Goal: Download file/media

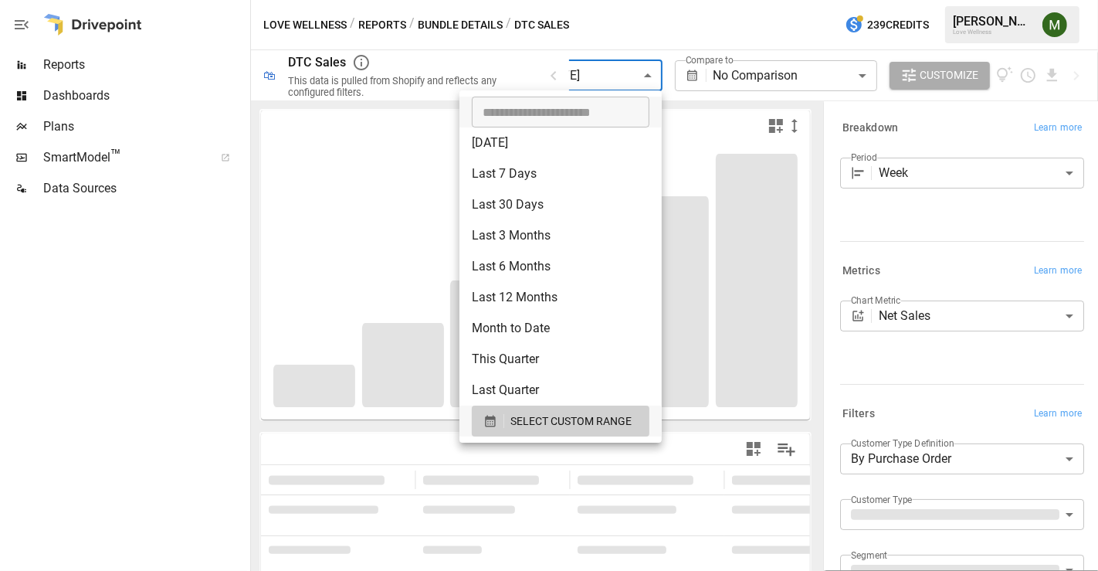
click at [633, 0] on body "**********" at bounding box center [549, 0] width 1098 height 0
click at [485, 418] on icon "button" at bounding box center [490, 421] width 10 height 12
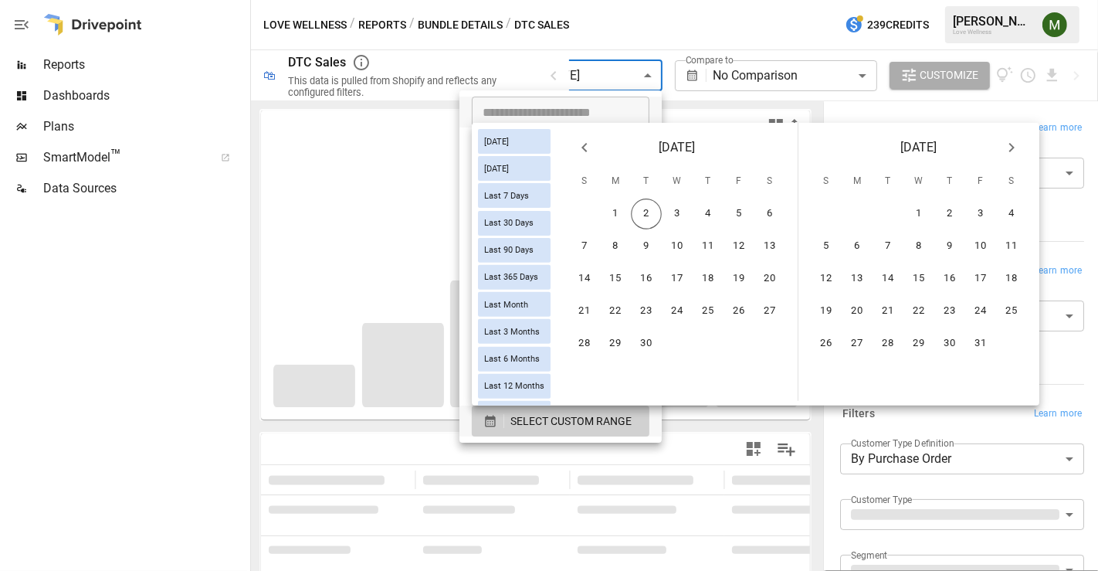
click at [594, 140] on icon "Previous month" at bounding box center [584, 147] width 19 height 19
click at [598, 344] on button "24" at bounding box center [584, 343] width 31 height 31
click at [770, 337] on button "30" at bounding box center [769, 343] width 31 height 31
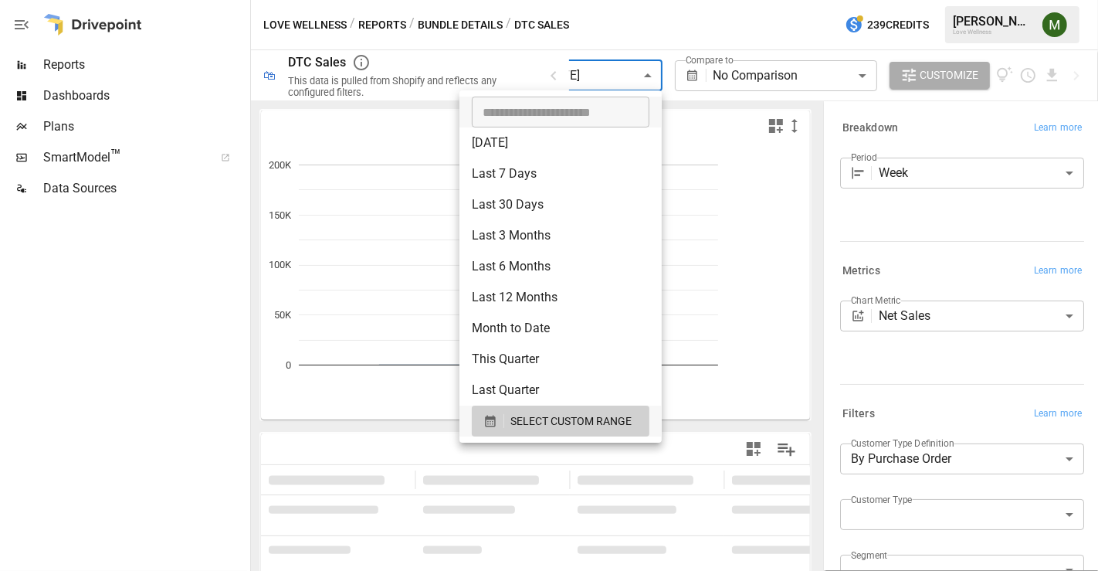
click at [194, 374] on div at bounding box center [549, 285] width 1098 height 571
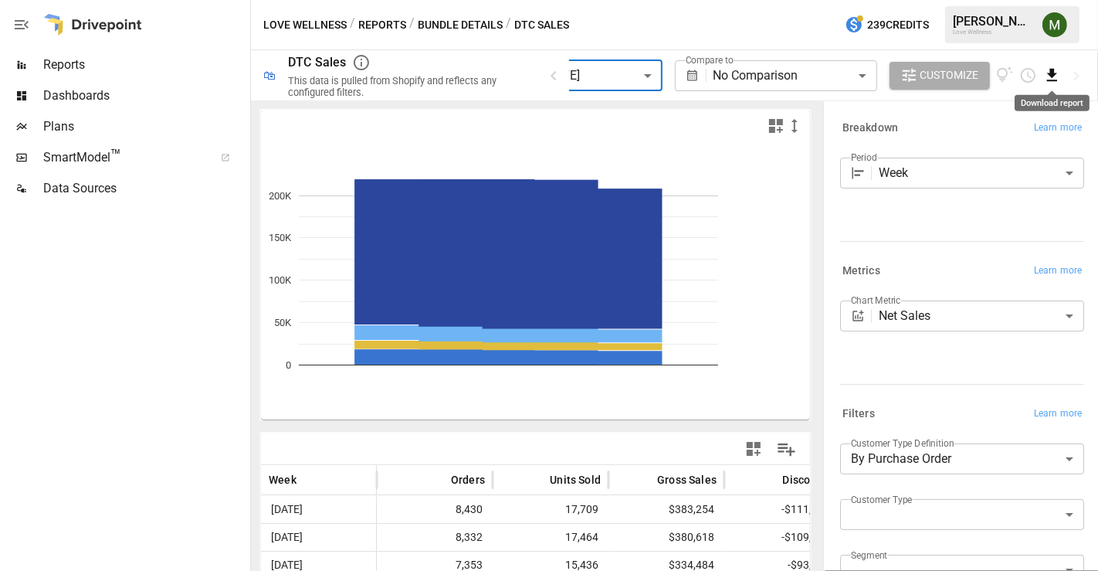
click at [1046, 75] on icon "Download report" at bounding box center [1052, 75] width 18 height 18
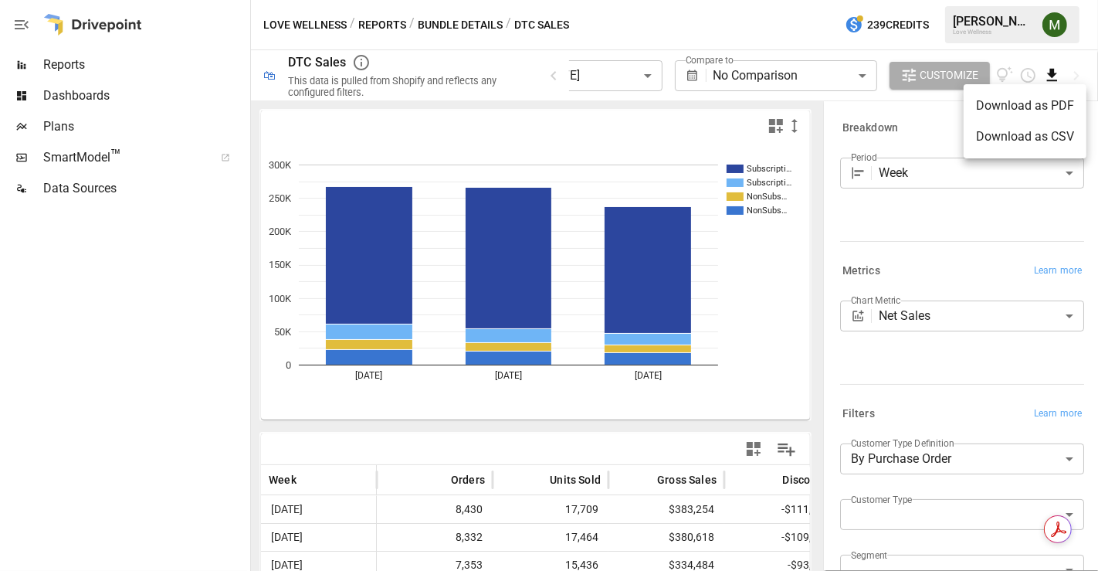
click at [999, 129] on li "Download as CSV" at bounding box center [1025, 136] width 123 height 31
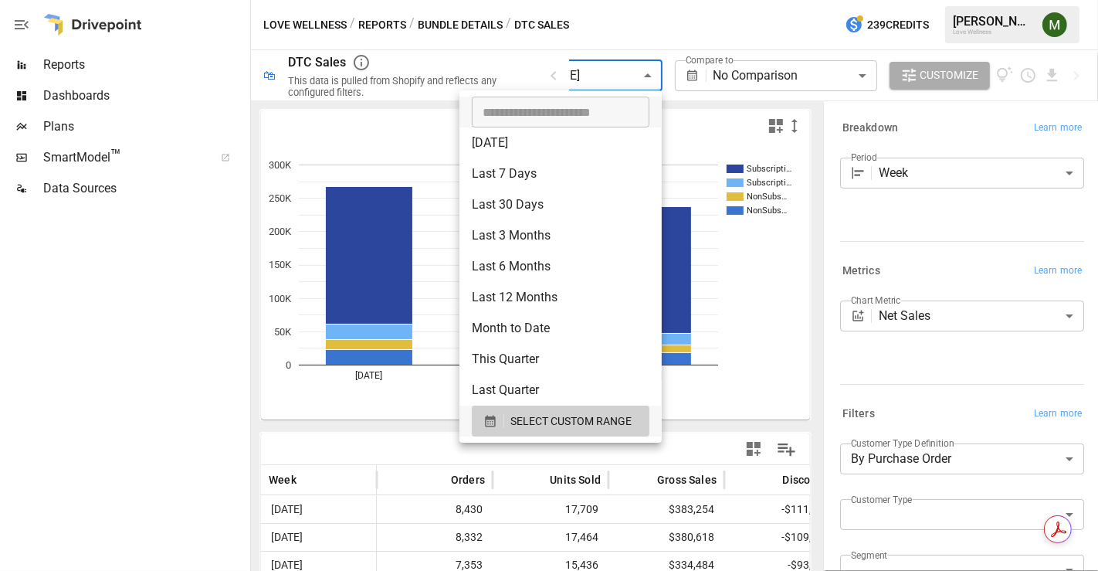
click at [605, 0] on body "**********" at bounding box center [549, 0] width 1098 height 0
click at [486, 420] on icon "button" at bounding box center [490, 421] width 10 height 12
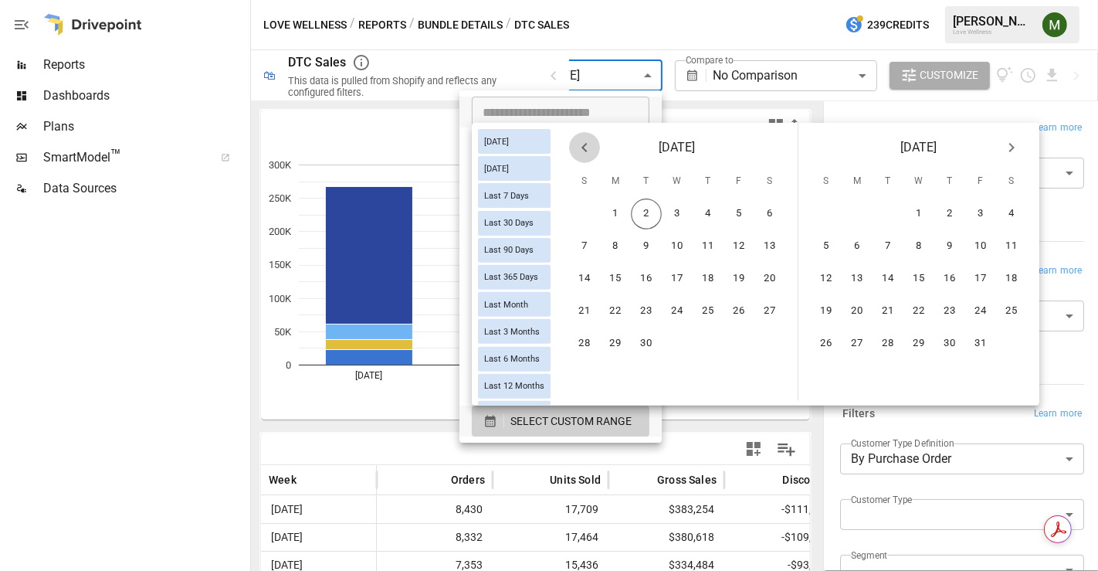
drag, startPoint x: 601, startPoint y: 147, endPoint x: 598, endPoint y: 155, distance: 9.0
click at [594, 147] on icon "Previous month" at bounding box center [584, 147] width 19 height 19
click at [600, 331] on button "24" at bounding box center [584, 343] width 31 height 31
click at [772, 331] on button "30" at bounding box center [769, 343] width 31 height 31
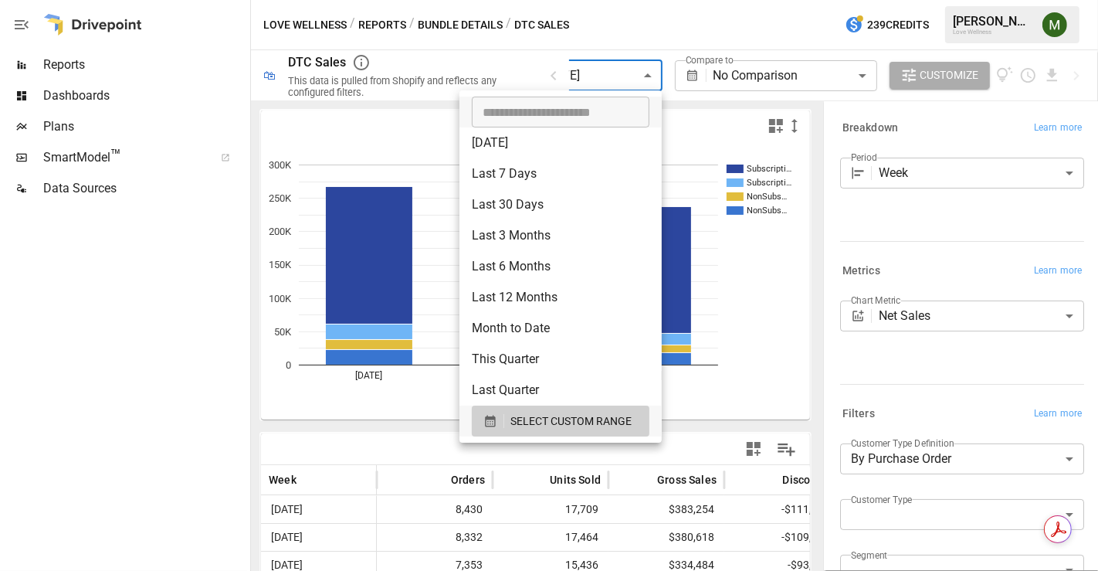
click at [255, 391] on div at bounding box center [549, 285] width 1098 height 571
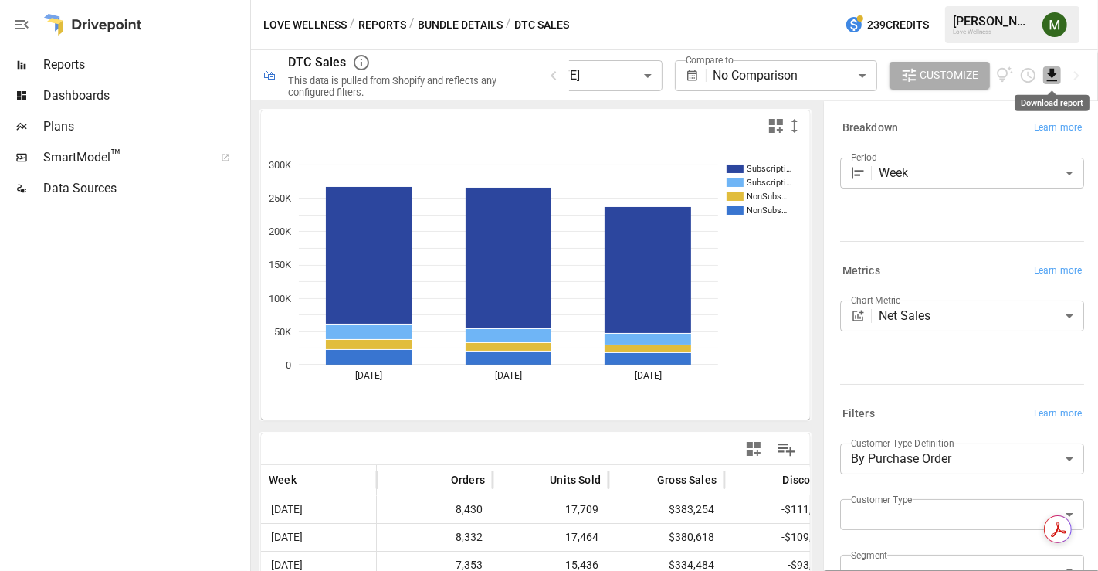
click at [1056, 72] on icon "Download report" at bounding box center [1052, 75] width 18 height 18
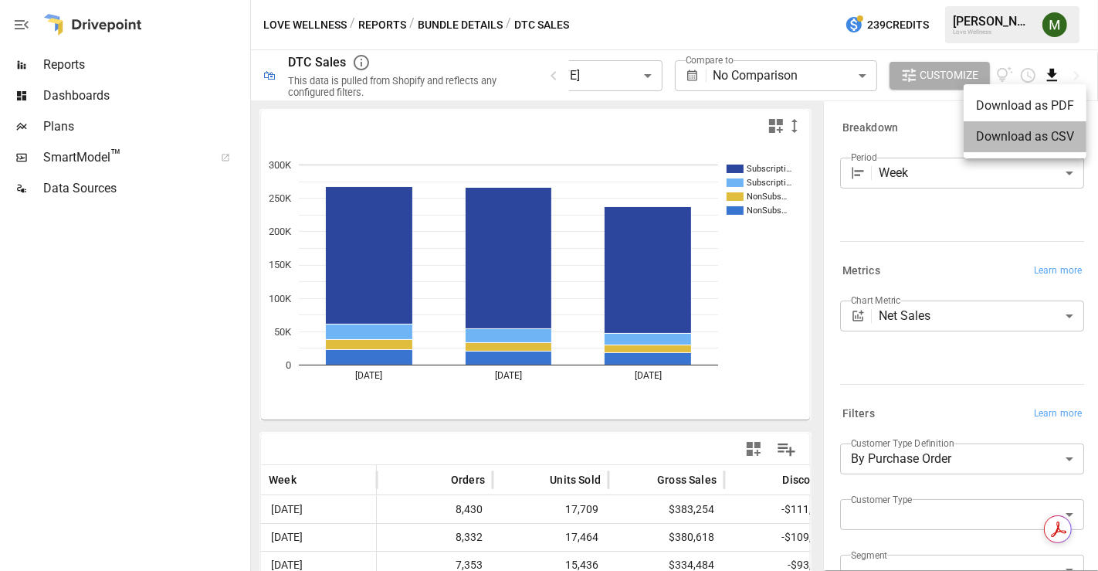
click at [1015, 137] on li "Download as CSV" at bounding box center [1025, 136] width 123 height 31
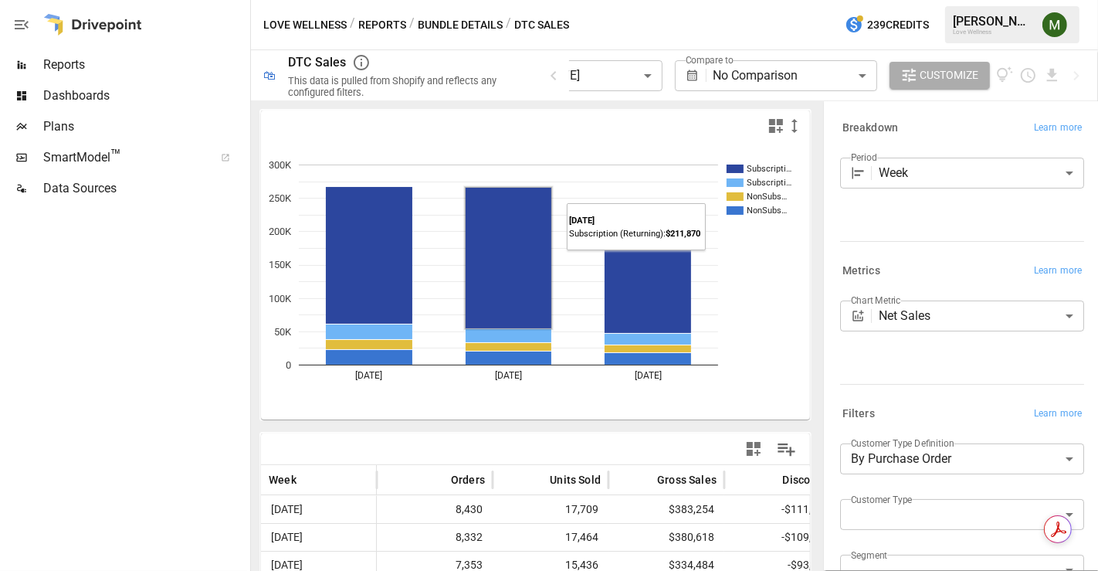
click at [512, 309] on rect "A chart." at bounding box center [509, 258] width 86 height 141
